Goal: Task Accomplishment & Management: Manage account settings

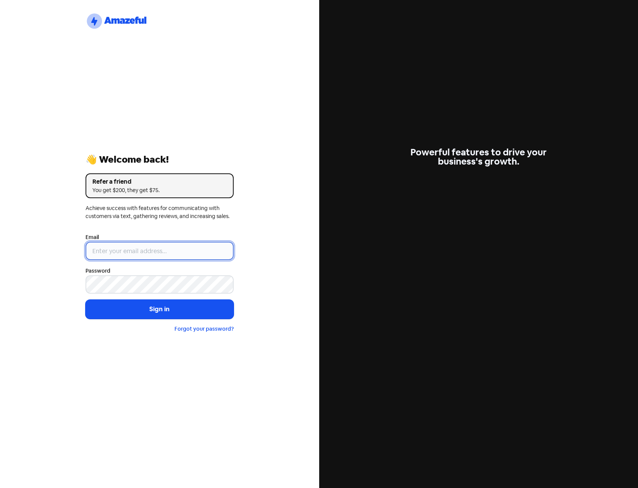
type input "[PERSON_NAME][EMAIL_ADDRESS][DOMAIN_NAME]"
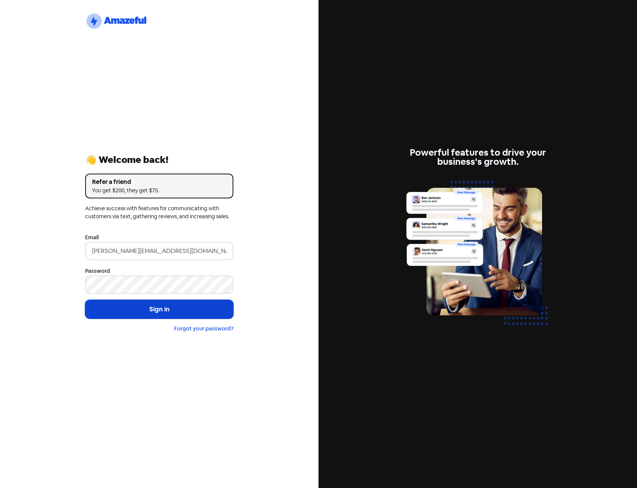
click at [136, 307] on button "Sign in" at bounding box center [159, 309] width 148 height 19
